Goal: Download file/media

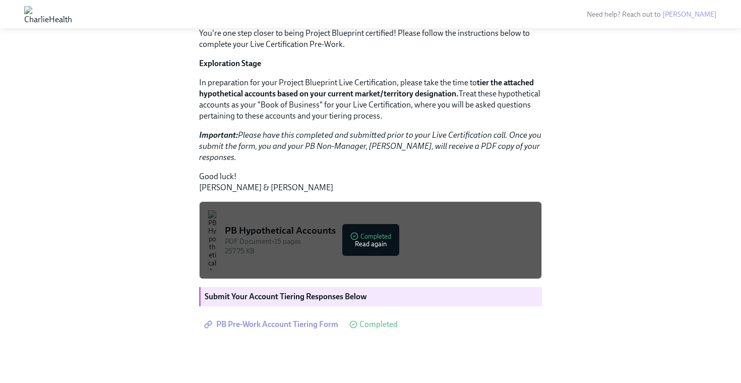
scroll to position [155, 0]
click at [374, 237] on div "PB Hypothetical Accounts" at bounding box center [379, 230] width 309 height 13
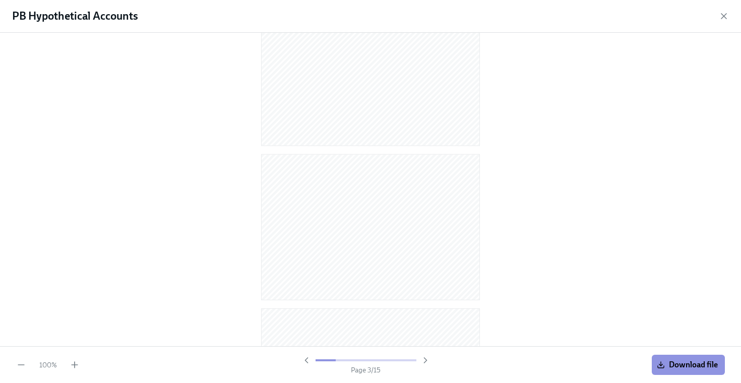
scroll to position [208, 0]
click at [722, 11] on icon "button" at bounding box center [724, 16] width 10 height 10
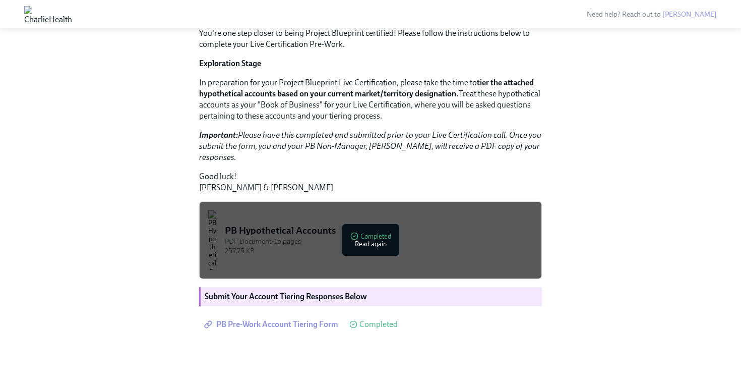
scroll to position [197, 0]
click at [296, 326] on span "PB Pre-Work Account Tiering Form" at bounding box center [272, 324] width 132 height 10
click at [319, 237] on div "PB Hypothetical Accounts" at bounding box center [379, 230] width 309 height 13
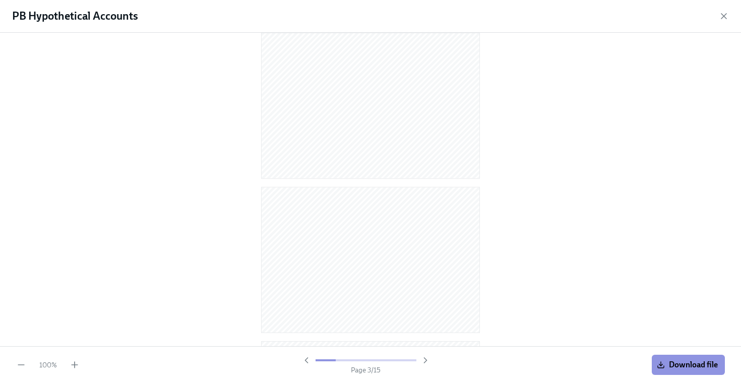
scroll to position [0, 0]
click at [424, 366] on div "Page 1 / 15" at bounding box center [366, 365] width 129 height 20
click at [423, 362] on icon "button" at bounding box center [426, 360] width 10 height 10
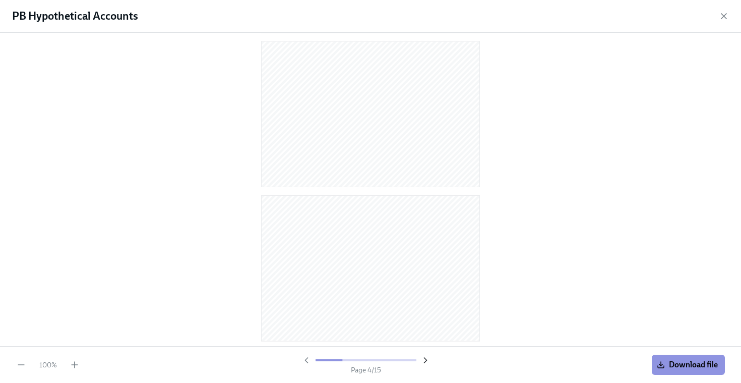
click at [423, 362] on icon "button" at bounding box center [426, 360] width 10 height 10
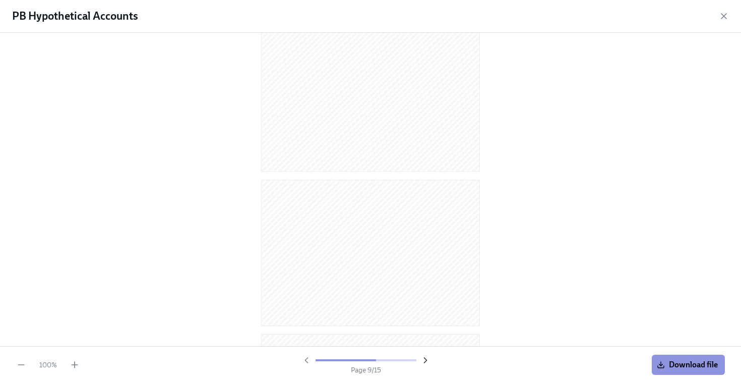
click at [423, 362] on icon "button" at bounding box center [426, 360] width 10 height 10
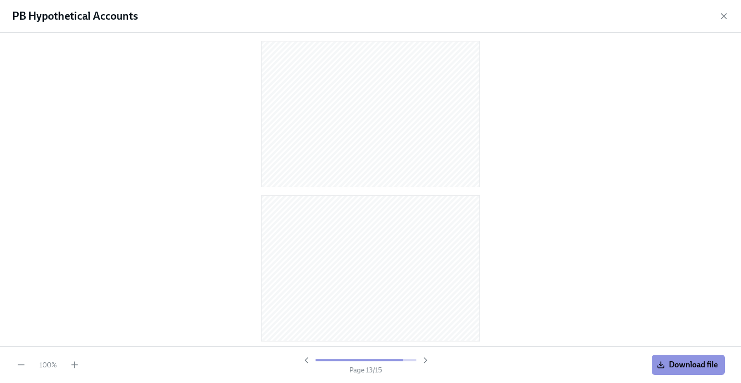
click at [719, 19] on div "PB Hypothetical Accounts" at bounding box center [370, 16] width 741 height 33
click at [729, 18] on div "PB Hypothetical Accounts" at bounding box center [370, 16] width 741 height 33
click at [727, 17] on icon "button" at bounding box center [724, 16] width 10 height 10
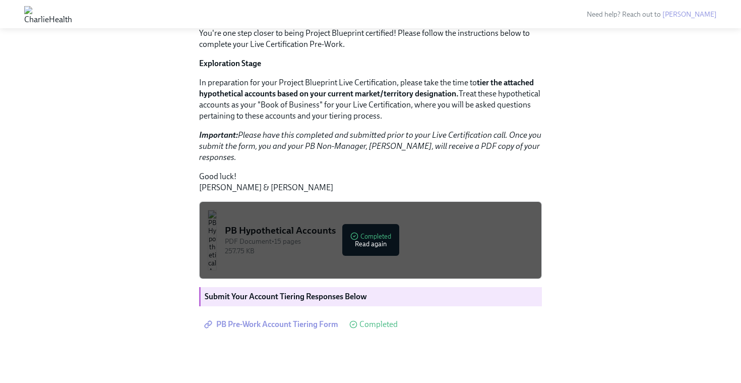
scroll to position [197, 0]
click at [304, 248] on button "PB Hypothetical Accounts PDF Document • 15 pages 257.75 KB Completed Read again" at bounding box center [370, 240] width 343 height 78
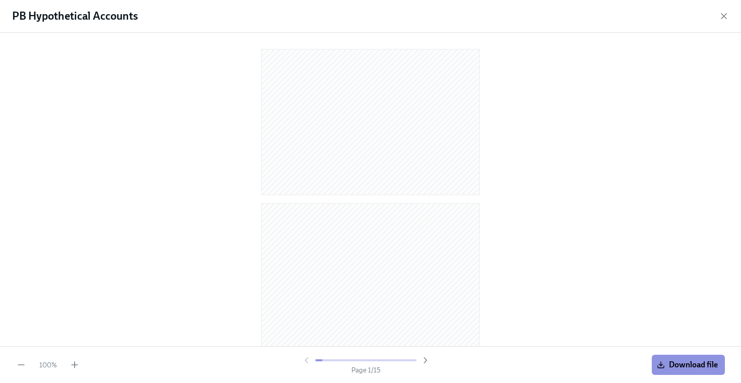
click at [725, 15] on icon "button" at bounding box center [724, 16] width 5 height 5
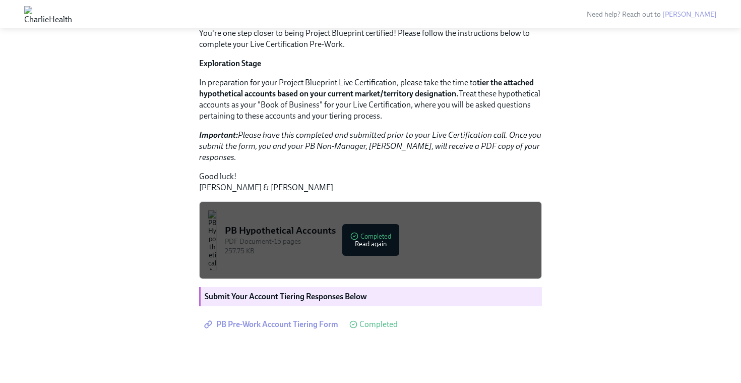
click at [317, 250] on div "257.75 KB" at bounding box center [379, 251] width 309 height 10
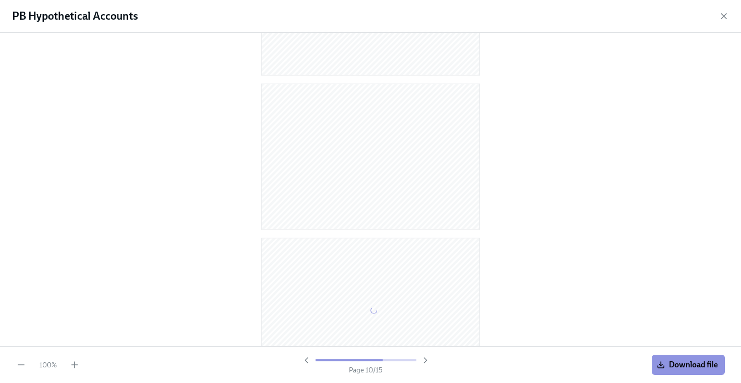
scroll to position [2007, 0]
click at [308, 358] on icon "button" at bounding box center [306, 360] width 3 height 5
click at [309, 358] on icon "button" at bounding box center [307, 360] width 10 height 10
click at [305, 360] on div at bounding box center [366, 360] width 129 height 10
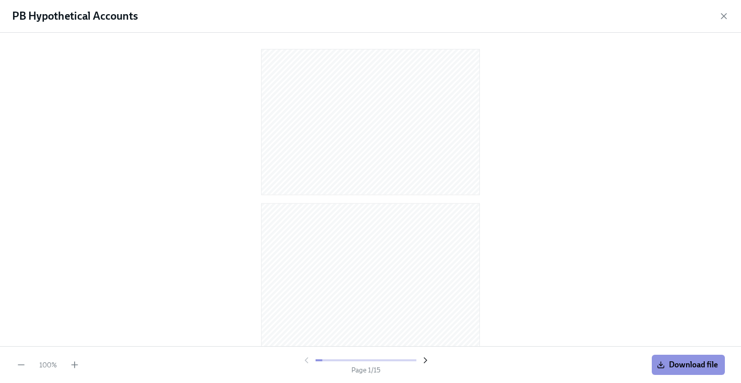
click at [426, 360] on icon "button" at bounding box center [426, 360] width 10 height 10
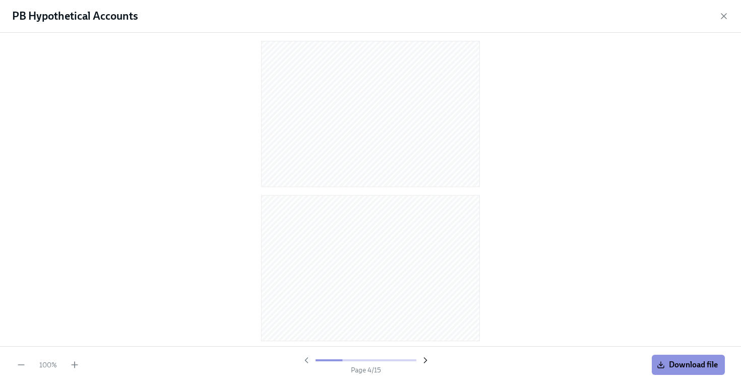
click at [426, 360] on icon "button" at bounding box center [426, 360] width 10 height 10
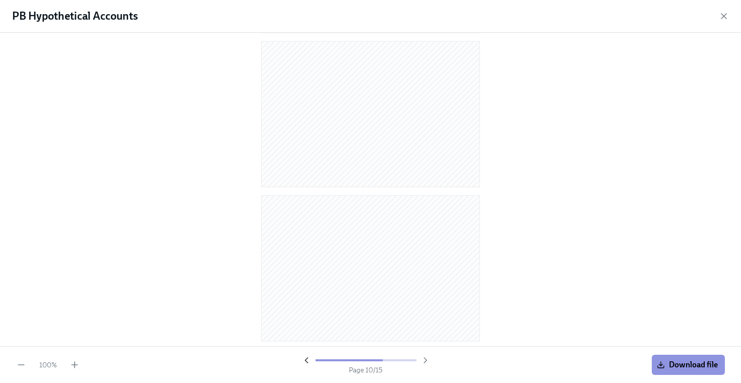
click at [309, 361] on icon "button" at bounding box center [307, 360] width 10 height 10
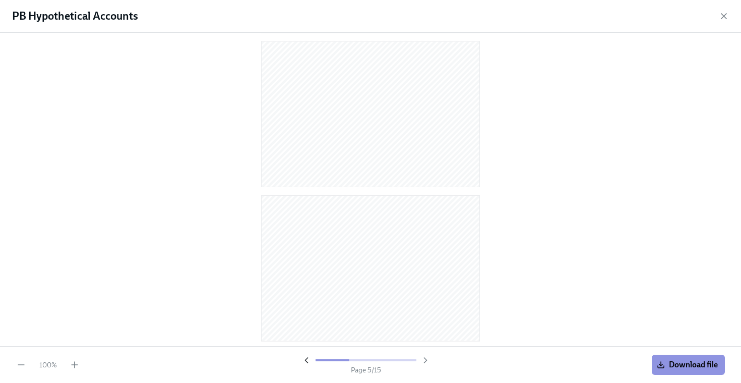
click at [309, 361] on icon "button" at bounding box center [307, 360] width 10 height 10
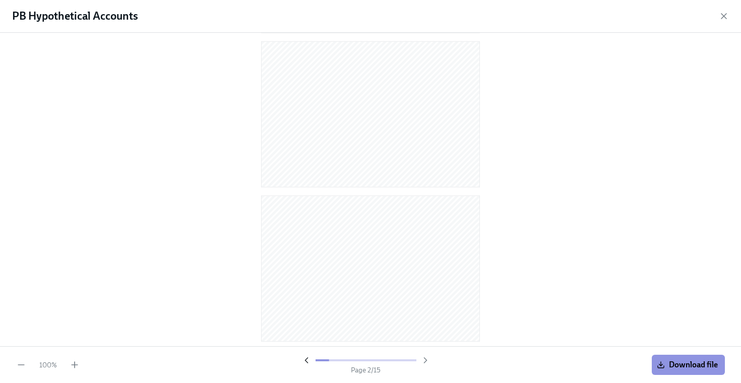
click at [309, 361] on div at bounding box center [366, 360] width 129 height 10
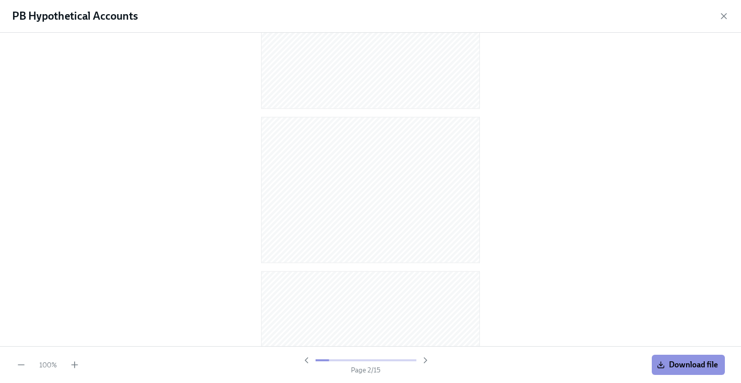
scroll to position [101, 0]
click at [724, 21] on icon "button" at bounding box center [724, 16] width 10 height 10
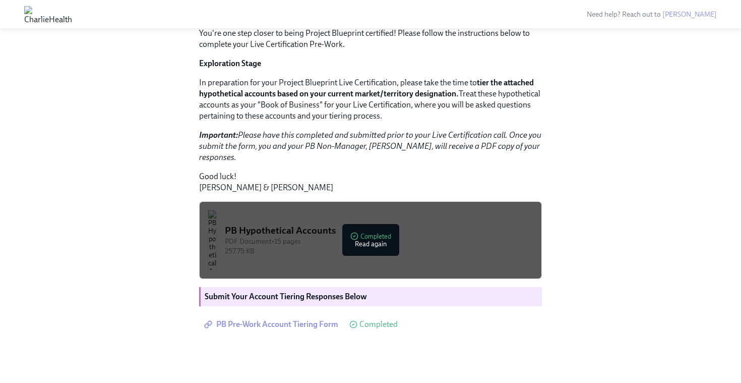
scroll to position [197, 0]
click at [355, 241] on div "PDF Document • 15 pages" at bounding box center [379, 242] width 309 height 10
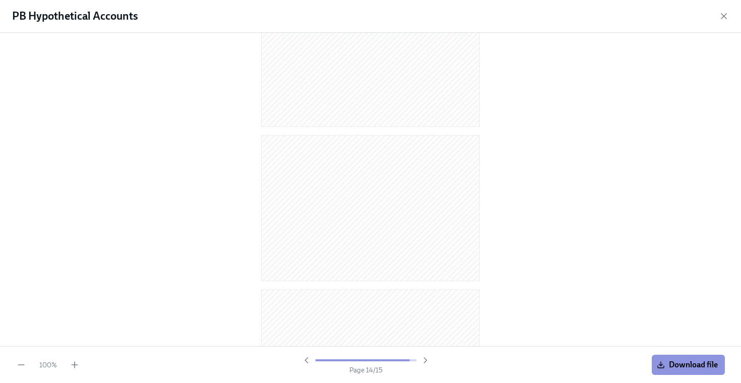
scroll to position [2007, 0]
